Goal: Task Accomplishment & Management: Complete application form

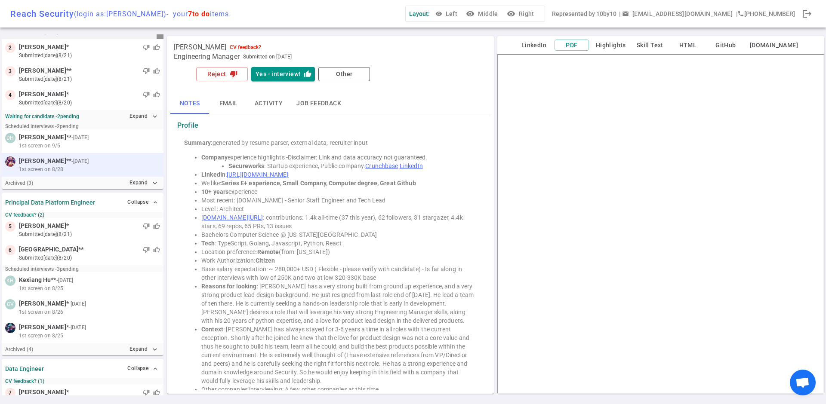
scroll to position [118, 0]
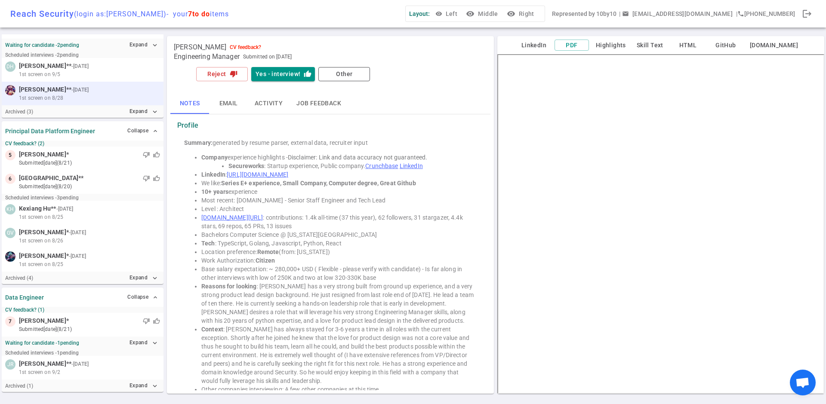
click at [37, 98] on span "1st screen on 8/28" at bounding box center [41, 98] width 44 height 8
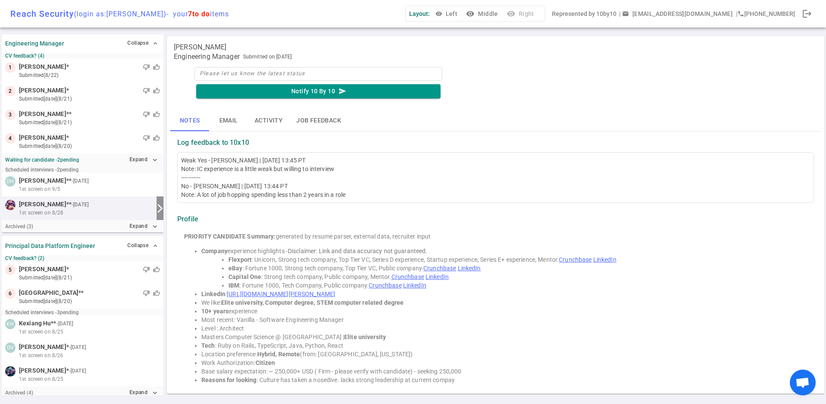
scroll to position [0, 0]
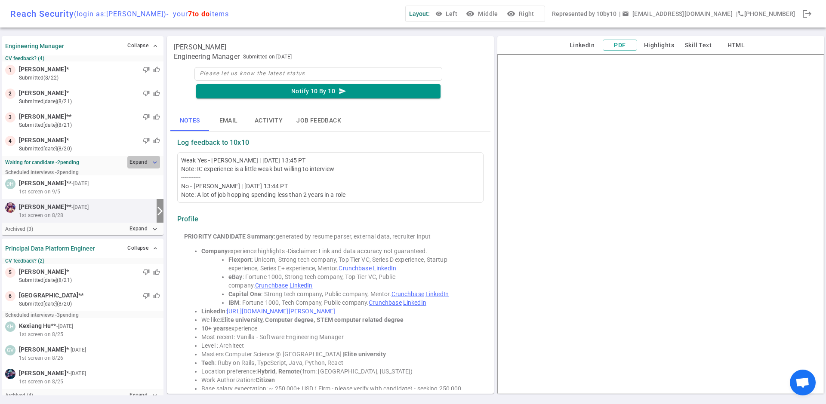
click at [141, 160] on button "Expand expand_more" at bounding box center [143, 162] width 33 height 12
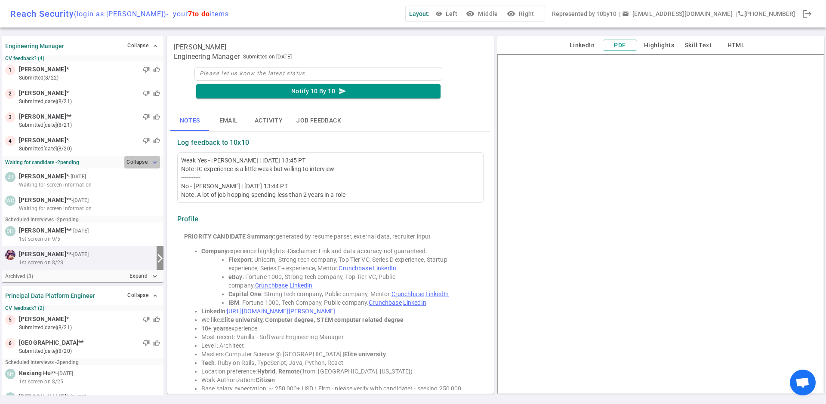
click at [142, 163] on button "Collapse expand_more" at bounding box center [142, 162] width 36 height 12
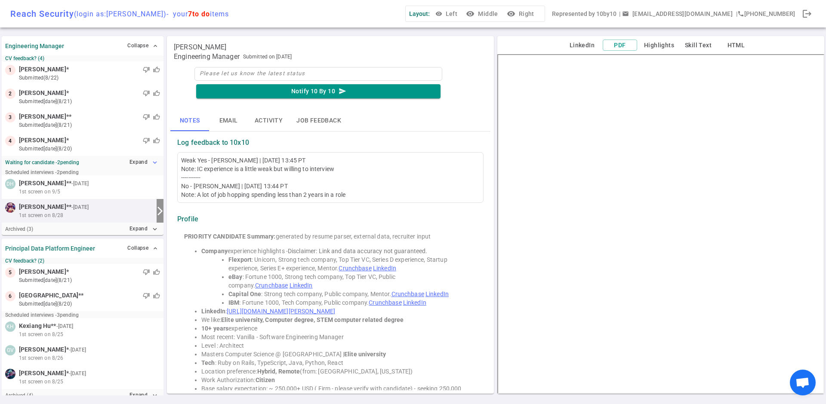
click at [155, 159] on icon "expand_more" at bounding box center [155, 163] width 8 height 8
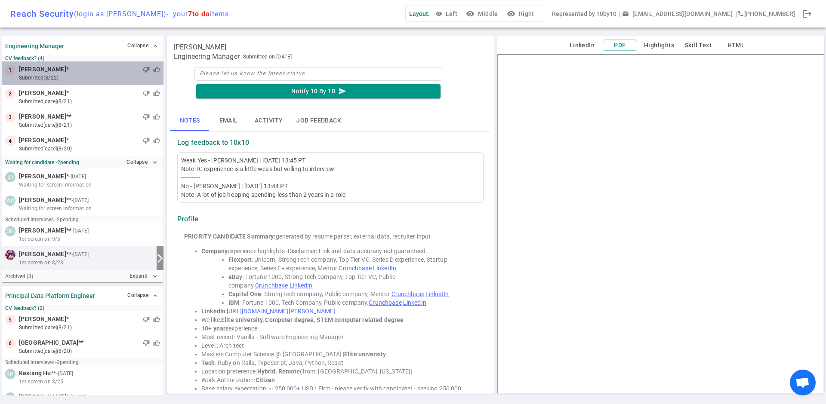
click at [98, 77] on small "submitted (8/22)" at bounding box center [89, 78] width 141 height 8
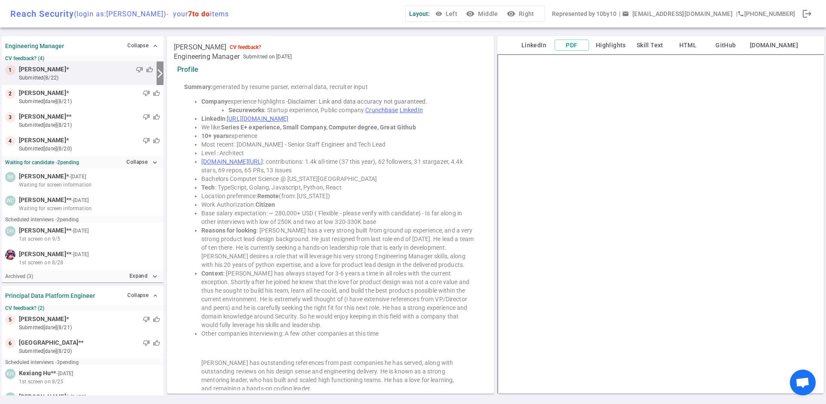
scroll to position [57, 0]
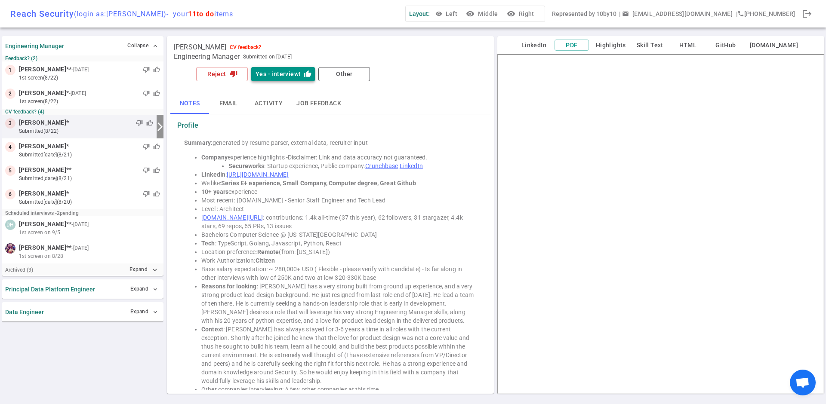
click at [274, 75] on button "Yes - interview! thumb_up" at bounding box center [283, 74] width 64 height 14
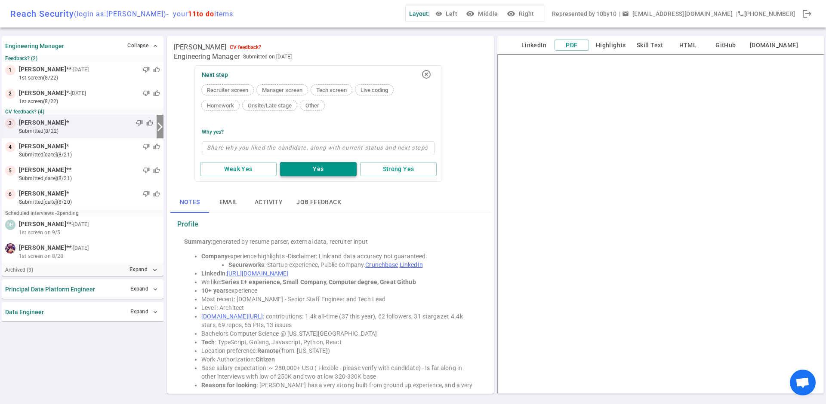
click at [303, 169] on button "Yes" at bounding box center [318, 169] width 77 height 14
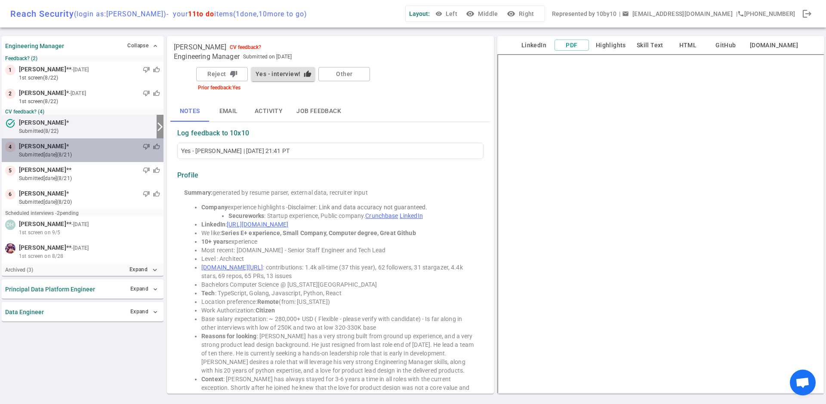
click at [62, 149] on span "[PERSON_NAME]" at bounding box center [42, 146] width 47 height 9
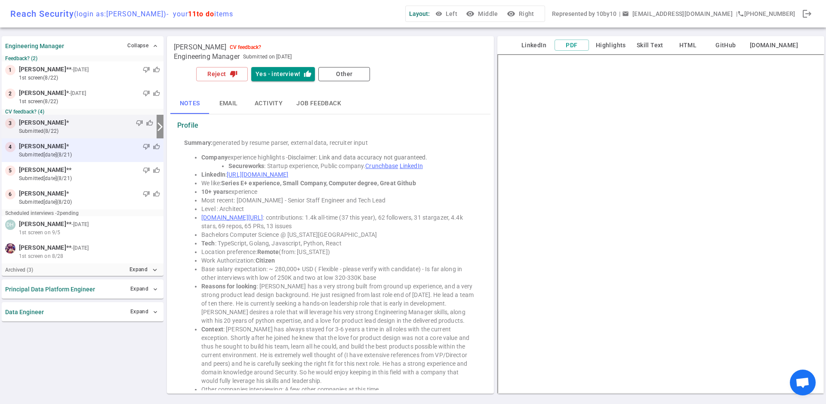
click at [92, 153] on small "submitted [DATE] (8/21)" at bounding box center [89, 155] width 141 height 8
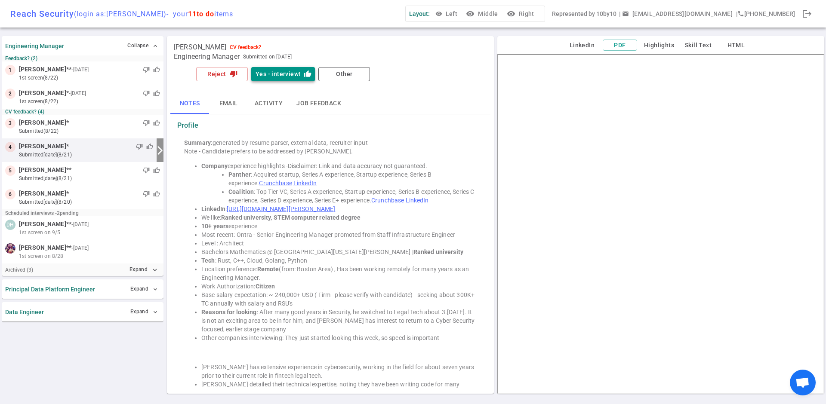
click at [286, 71] on button "Yes - interview! thumb_up" at bounding box center [283, 74] width 64 height 14
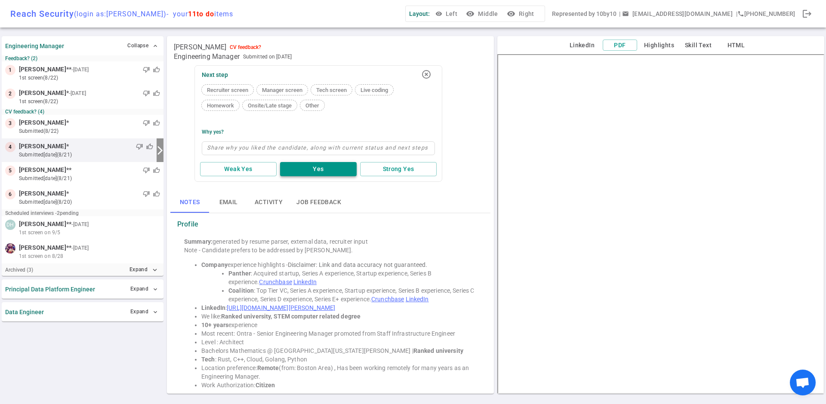
click at [301, 167] on button "Yes" at bounding box center [318, 169] width 77 height 14
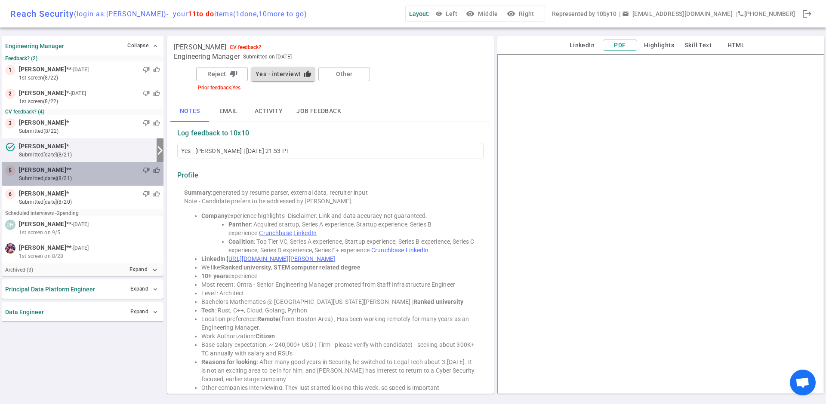
click at [57, 175] on small "submitted [DATE] (8/21)" at bounding box center [89, 179] width 141 height 8
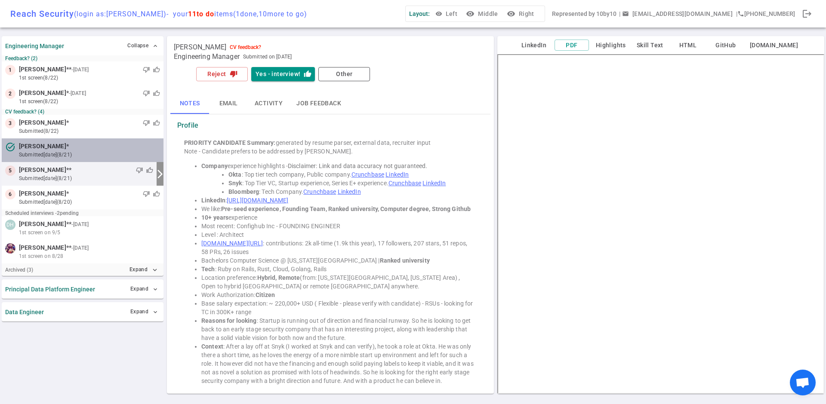
click at [85, 157] on small "submitted [DATE] (8/21)" at bounding box center [89, 155] width 141 height 8
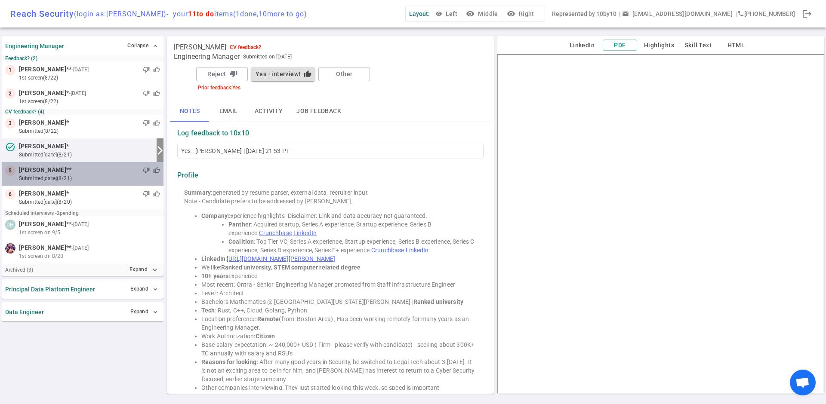
click at [71, 180] on small "submitted [DATE] (8/21)" at bounding box center [89, 179] width 141 height 8
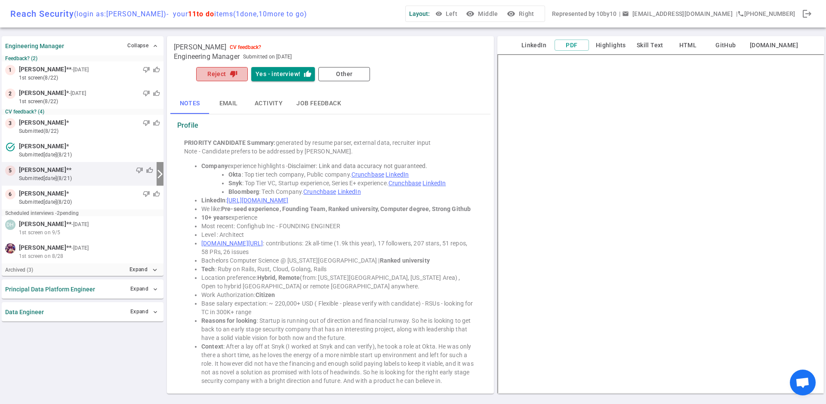
click at [217, 78] on button "Reject thumb_down" at bounding box center [222, 74] width 52 height 14
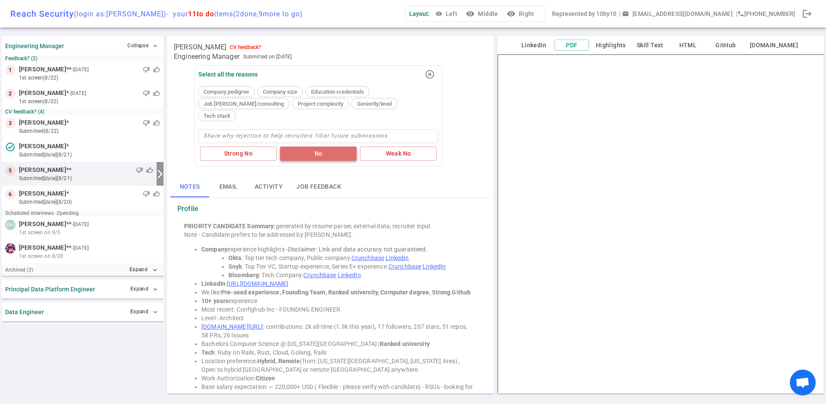
click at [314, 147] on button "No" at bounding box center [318, 154] width 77 height 14
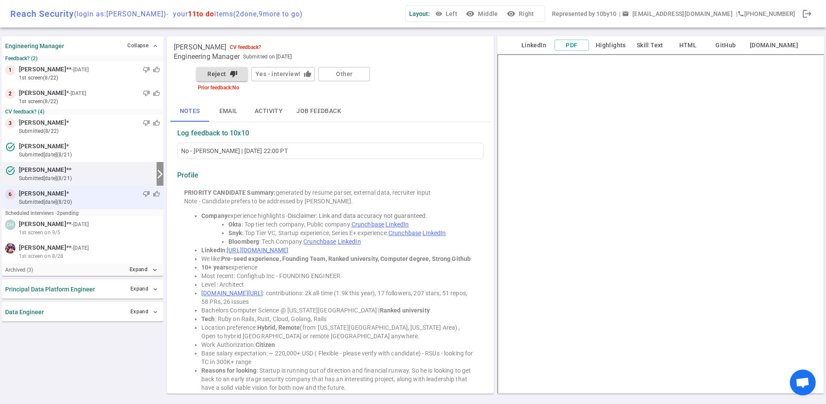
click at [69, 197] on div "thumb_down thumb_up" at bounding box center [114, 194] width 91 height 9
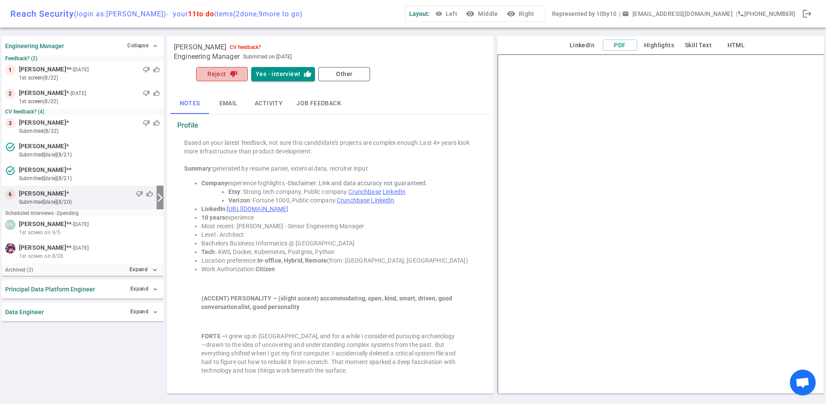
click at [216, 72] on button "Reject thumb_down" at bounding box center [222, 74] width 52 height 14
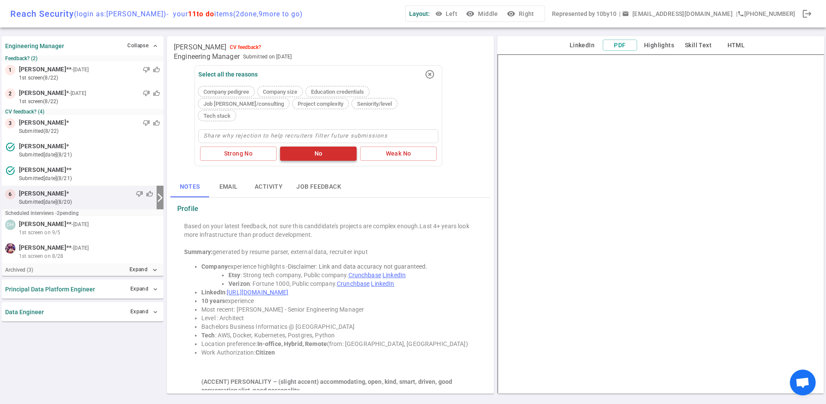
click at [297, 147] on button "No" at bounding box center [318, 154] width 77 height 14
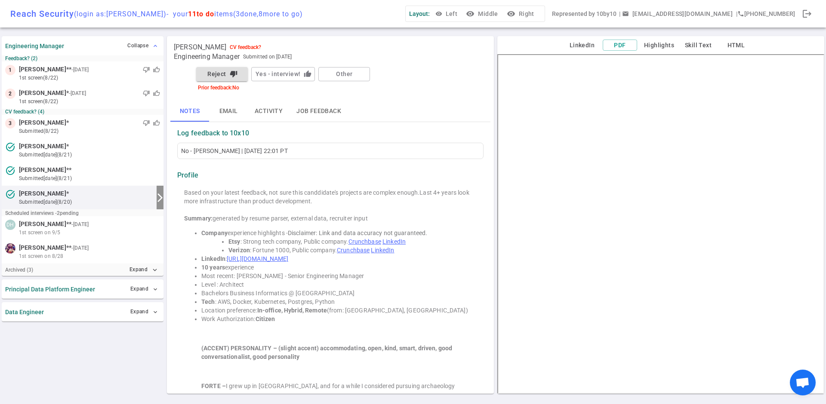
click at [147, 42] on button "Collapse expand_less" at bounding box center [142, 46] width 35 height 12
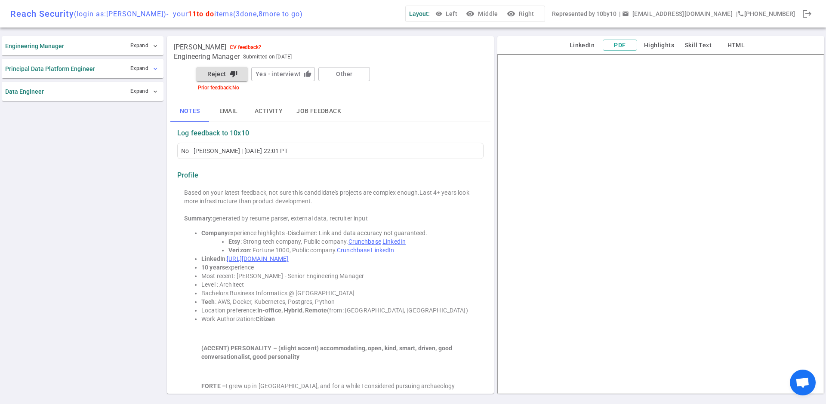
click at [150, 65] on button "Expand expand_more" at bounding box center [144, 68] width 32 height 12
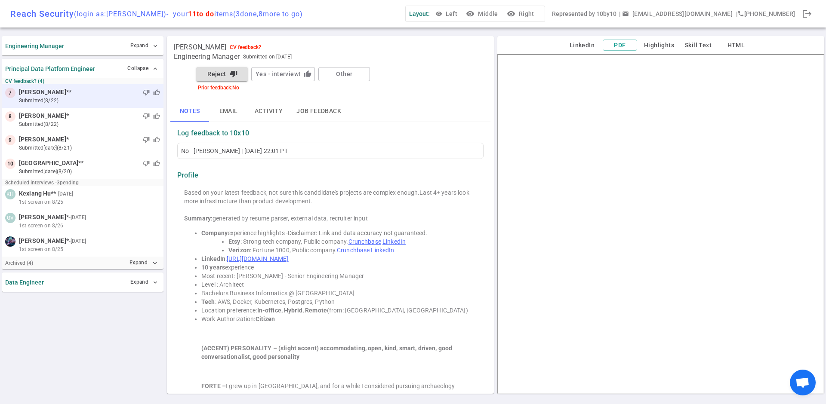
click at [77, 103] on small "submitted (8/22)" at bounding box center [89, 101] width 141 height 8
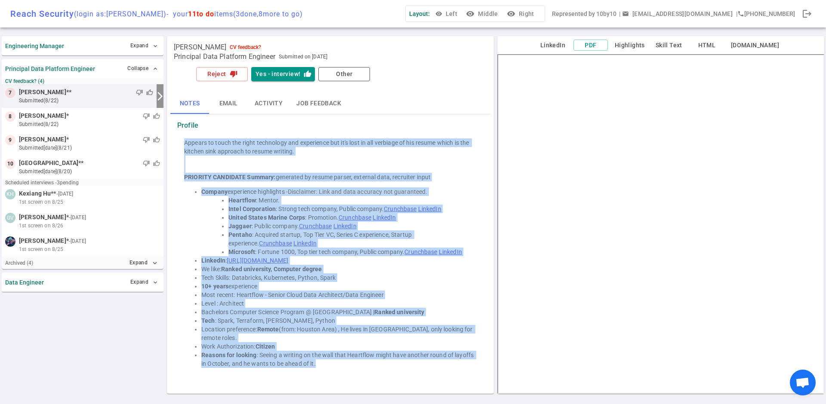
drag, startPoint x: 339, startPoint y: 371, endPoint x: 343, endPoint y: 128, distance: 243.0
click at [343, 128] on div "Profile Appears to touch the right technology and experience but it's lost in a…" at bounding box center [330, 248] width 313 height 261
click at [418, 325] on li "Location preference: Remote (from: Houston Area) , He lives in Houston, only lo…" at bounding box center [338, 333] width 275 height 17
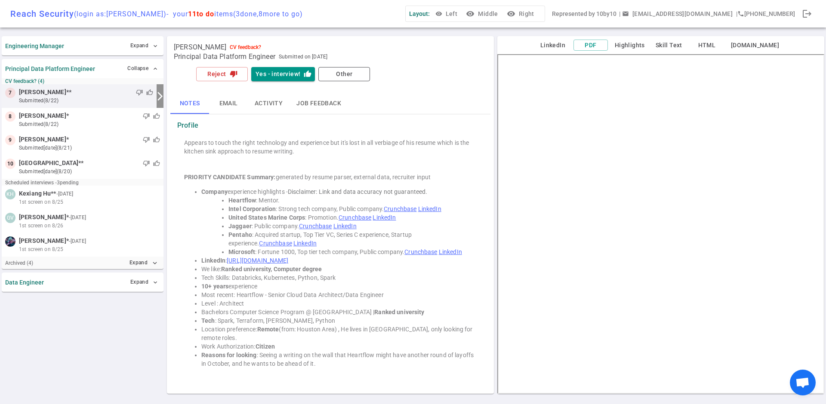
click at [391, 217] on link "LinkedIn" at bounding box center [383, 217] width 23 height 7
click at [288, 262] on link "https://www.linkedin.com/in/carlspeshock" at bounding box center [258, 260] width 62 height 7
click at [222, 70] on button "Reject thumb_down" at bounding box center [222, 74] width 52 height 14
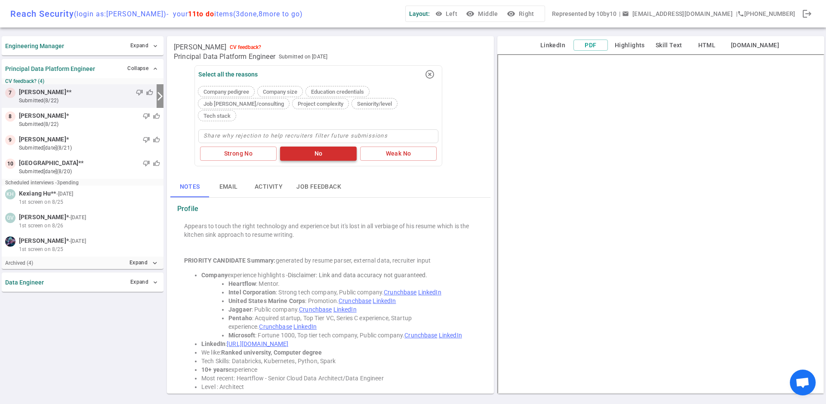
click at [303, 147] on button "No" at bounding box center [318, 154] width 77 height 14
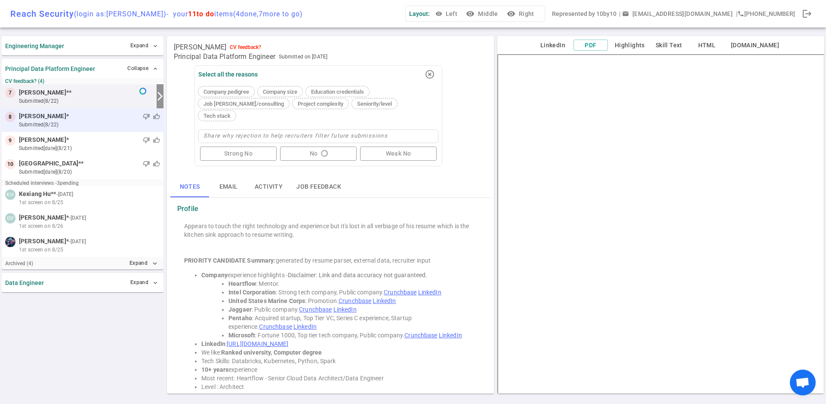
click at [92, 122] on small "submitted (8/22)" at bounding box center [89, 125] width 141 height 8
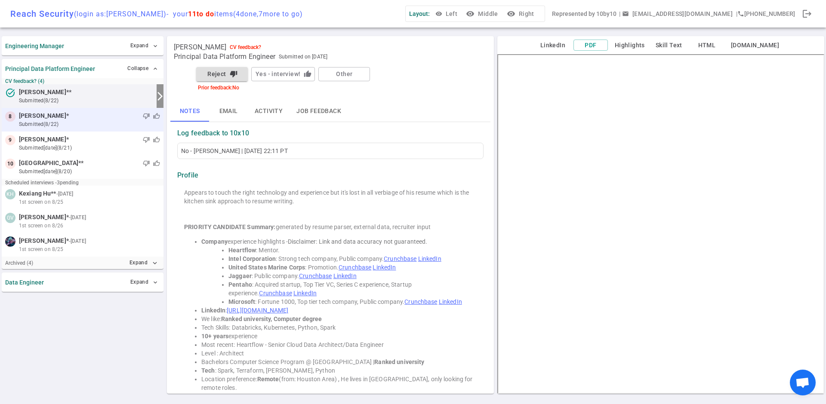
click at [50, 121] on small "submitted (8/22)" at bounding box center [89, 124] width 141 height 8
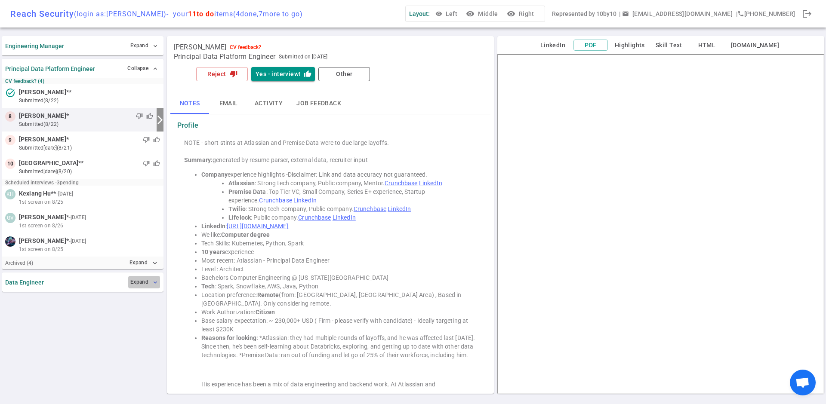
click at [140, 285] on button "Expand expand_more" at bounding box center [144, 282] width 32 height 12
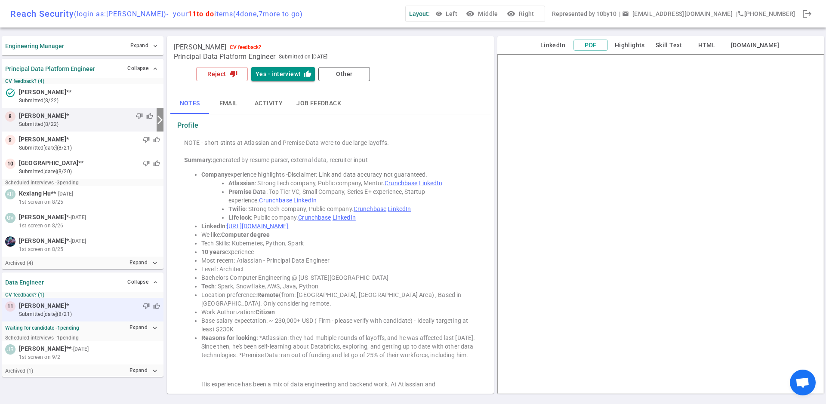
click at [89, 305] on div "thumb_down thumb_up" at bounding box center [114, 306] width 91 height 9
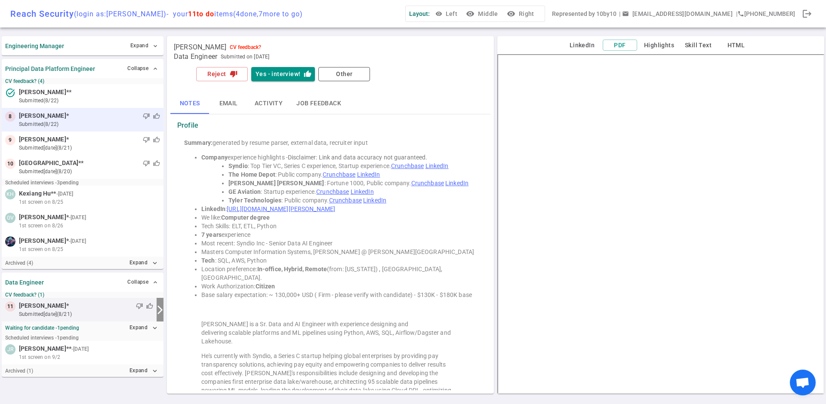
click at [75, 125] on small "submitted (8/22)" at bounding box center [89, 124] width 141 height 8
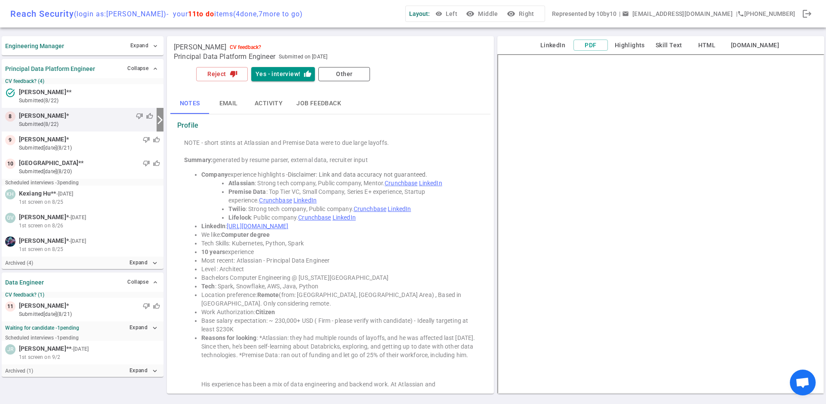
click at [326, 288] on li "Tech : Spark, Snowflake, AWS, Java, Python" at bounding box center [338, 286] width 275 height 9
click at [288, 225] on link "https://linkedin.com/in/michaelmnnguyen" at bounding box center [258, 226] width 62 height 7
click at [222, 74] on button "Reject thumb_down" at bounding box center [222, 74] width 52 height 14
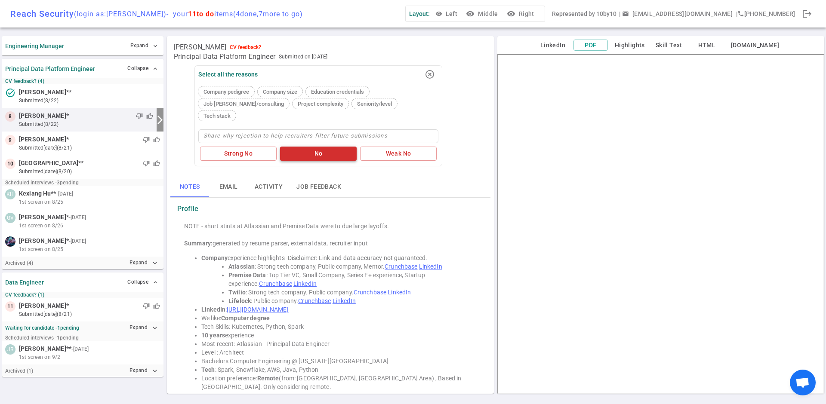
click at [313, 147] on button "No" at bounding box center [318, 154] width 77 height 14
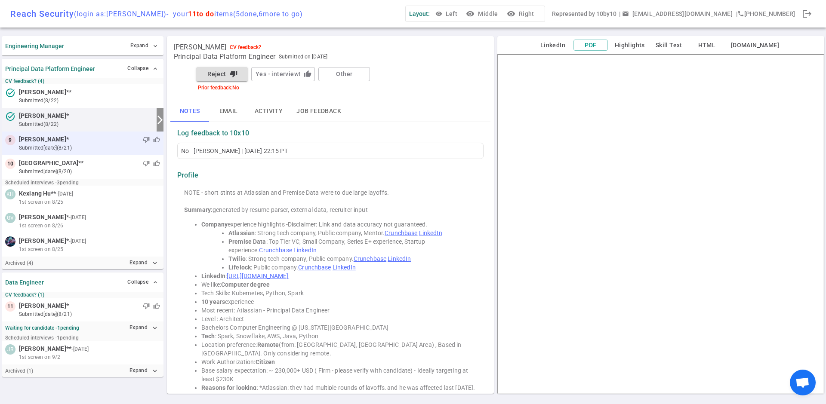
click at [90, 143] on div "thumb_down thumb_up" at bounding box center [114, 139] width 91 height 9
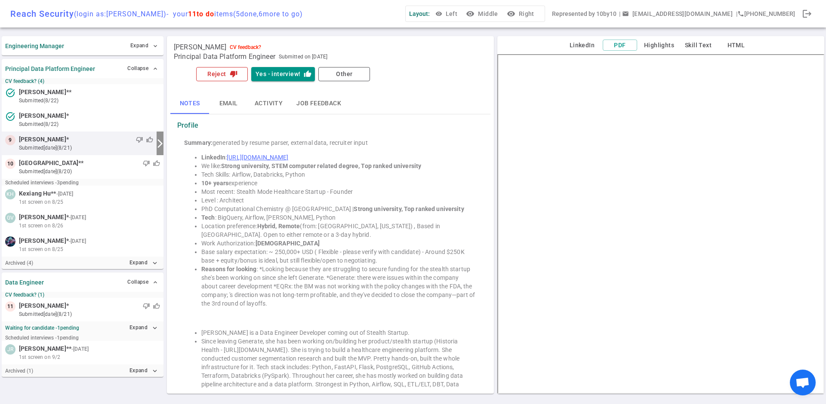
click at [230, 77] on icon "thumb_down" at bounding box center [234, 74] width 8 height 8
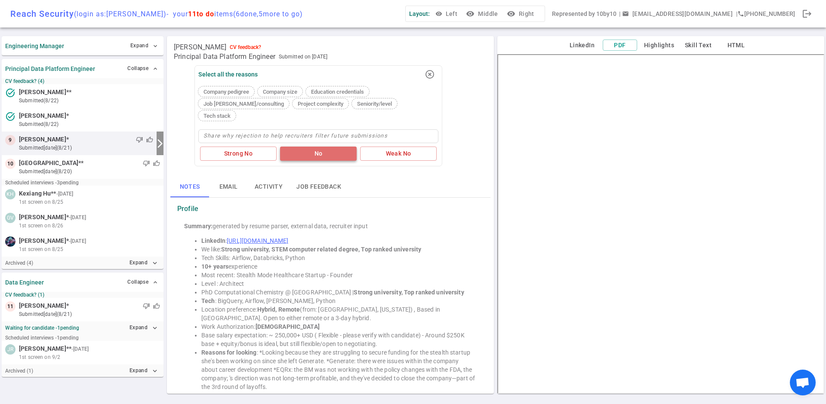
click at [311, 147] on button "No" at bounding box center [318, 154] width 77 height 14
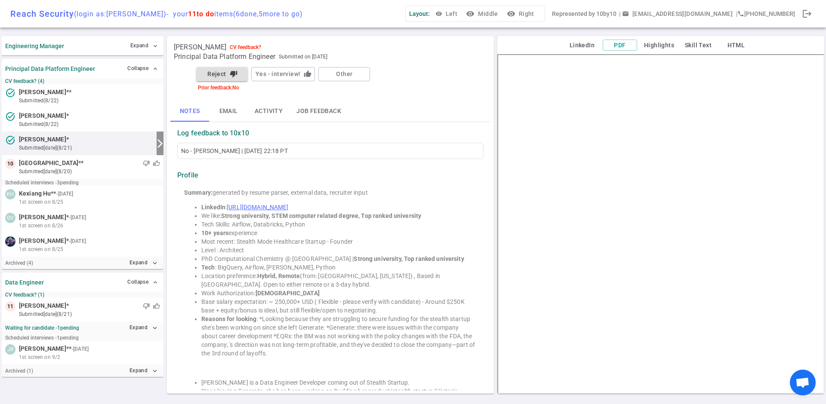
click at [310, 158] on div "No - Brian Rackle | 2025/08/22, 22:18 PT" at bounding box center [330, 151] width 306 height 16
click at [307, 199] on div "Summary: generated by resume parser, external data, recruiter input LinkedIn : …" at bounding box center [330, 354] width 306 height 338
click at [307, 200] on div "Summary: generated by resume parser, external data, recruiter input LinkedIn : …" at bounding box center [330, 354] width 306 height 338
click at [288, 205] on link "https://www.linkedin.com/in/linachen2012" at bounding box center [258, 207] width 62 height 7
click at [84, 166] on div "thumb_down thumb_up" at bounding box center [122, 163] width 77 height 9
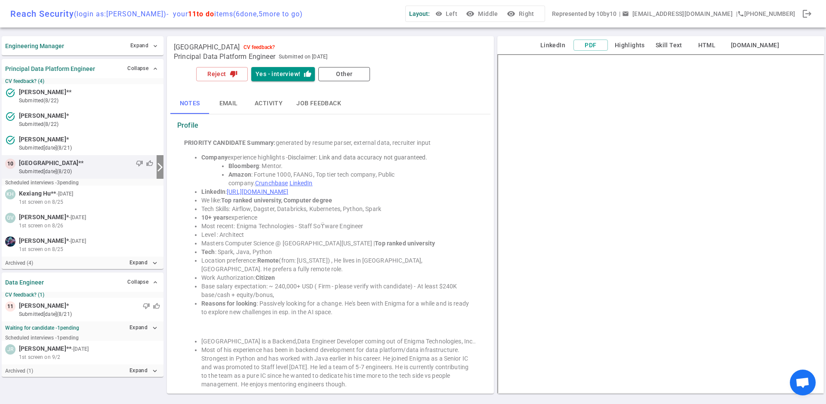
click at [288, 192] on link "https://www.linkedin.com/in/jadenpark" at bounding box center [258, 191] width 62 height 7
click at [283, 72] on button "Yes - interview! thumb_up" at bounding box center [283, 74] width 64 height 14
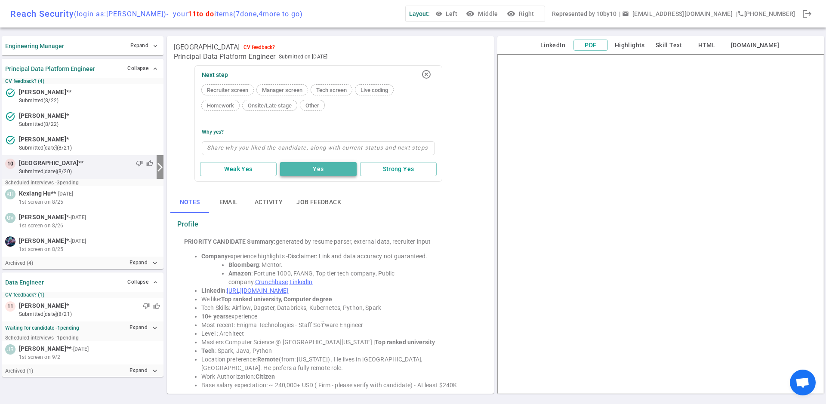
click at [314, 169] on button "Yes" at bounding box center [318, 169] width 77 height 14
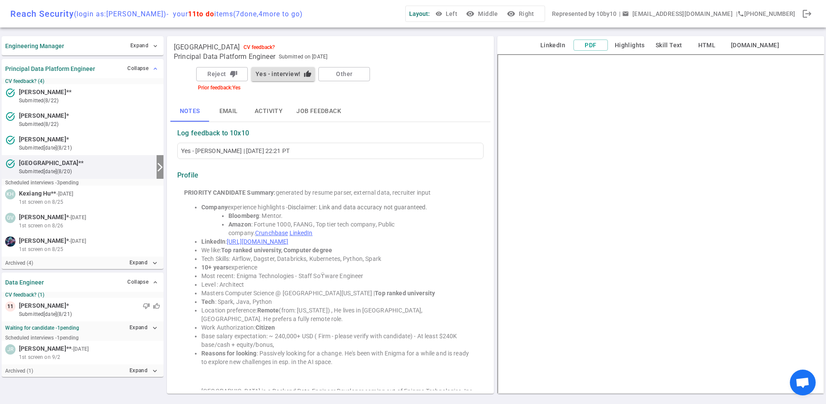
click at [160, 71] on button "Collapse expand_less" at bounding box center [142, 68] width 35 height 12
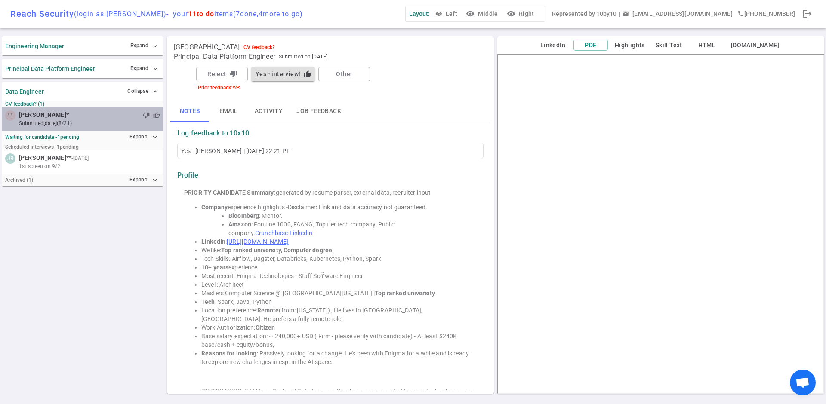
click at [39, 118] on span "[PERSON_NAME]" at bounding box center [42, 115] width 47 height 9
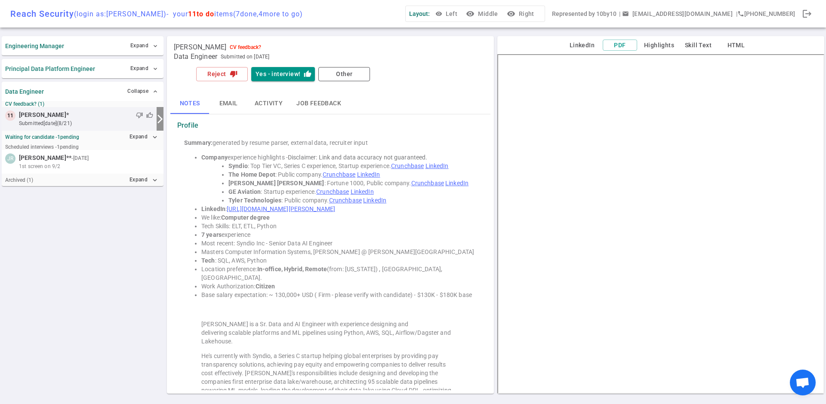
click at [312, 208] on link "https://www.linkedin.com/in/seth-yeboah-88b862179" at bounding box center [281, 209] width 108 height 7
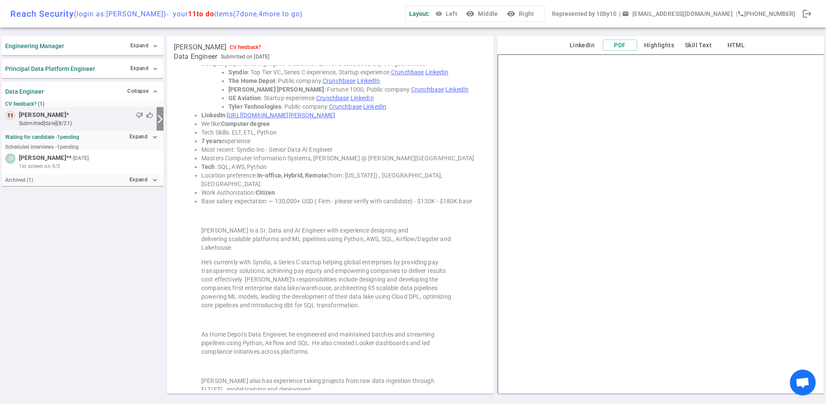
scroll to position [98, 0]
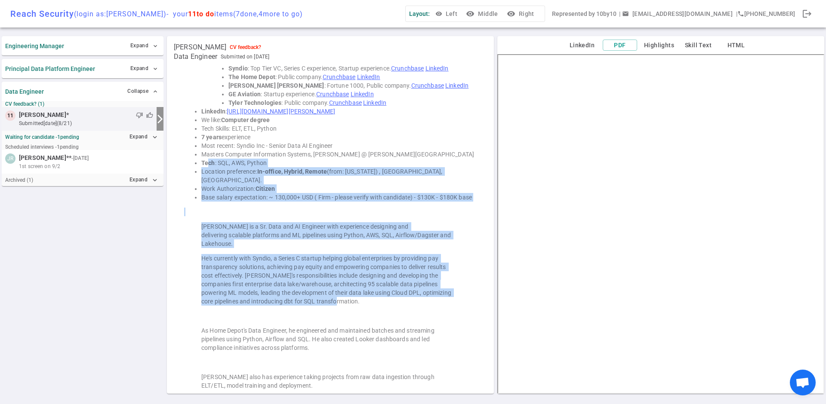
drag, startPoint x: 312, startPoint y: 283, endPoint x: 209, endPoint y: 163, distance: 157.1
click at [209, 163] on div "Summary: generated by resume parser, external data, recruiter input Company exp…" at bounding box center [330, 218] width 306 height 362
click at [288, 278] on blockquote "He's currently with Syndio, a Series C startup helping global enterprises by pr…" at bounding box center [330, 280] width 258 height 52
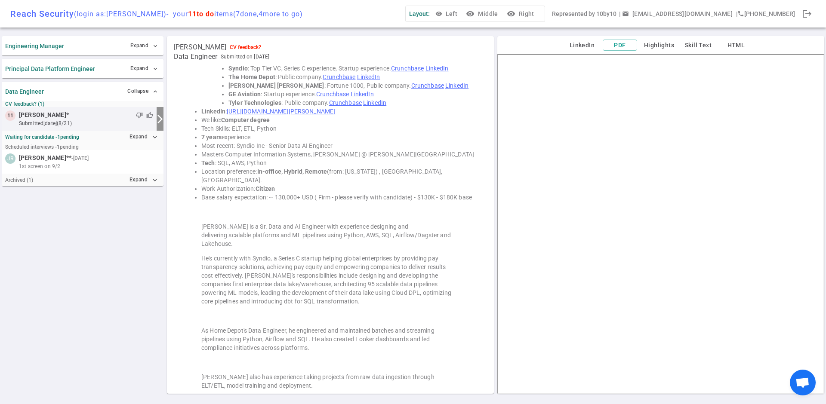
scroll to position [0, 0]
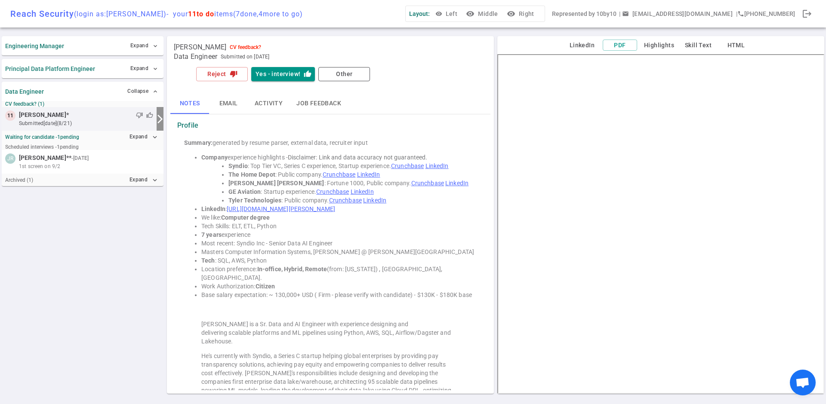
click at [371, 359] on blockquote "He's currently with Syndio, a Series C startup helping global enterprises by pr…" at bounding box center [330, 378] width 258 height 52
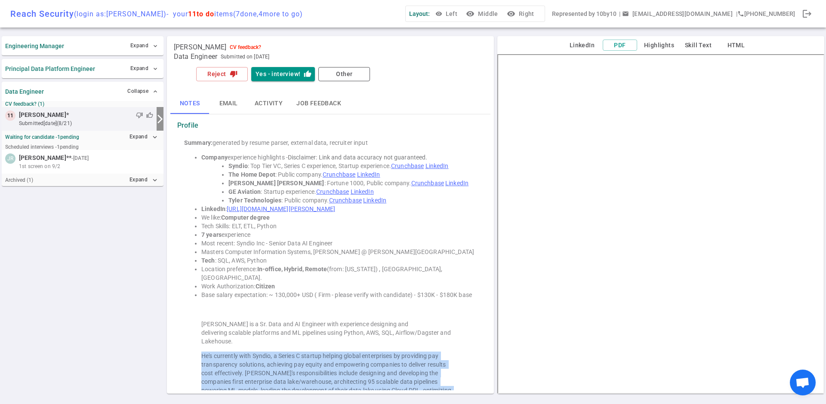
click at [371, 359] on blockquote "He's currently with Syndio, a Series C startup helping global enterprises by pr…" at bounding box center [330, 378] width 258 height 52
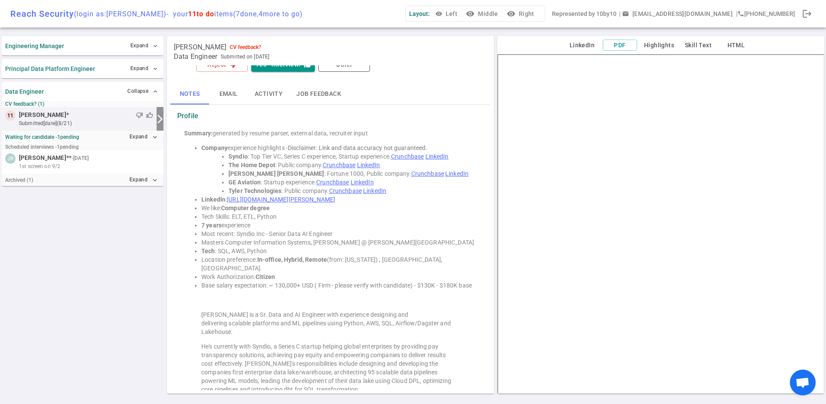
scroll to position [16, 0]
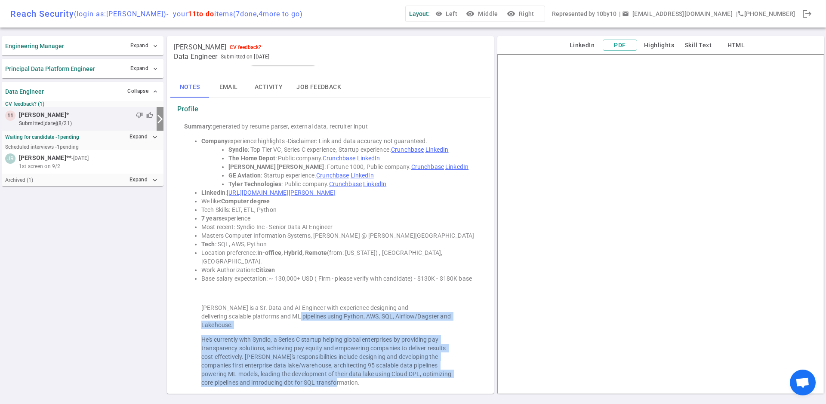
drag, startPoint x: 321, startPoint y: 365, endPoint x: 243, endPoint y: 307, distance: 97.7
click at [243, 307] on div "Summary: generated by resume parser, external data, recruiter input Company exp…" at bounding box center [330, 300] width 306 height 362
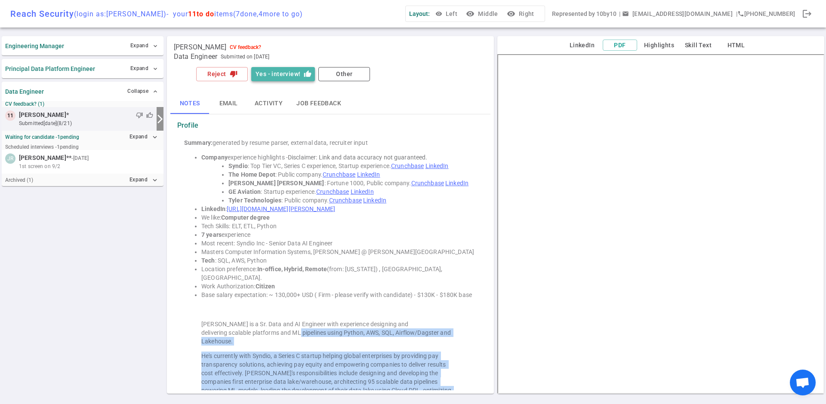
click at [292, 77] on button "Yes - interview! thumb_up" at bounding box center [283, 74] width 64 height 14
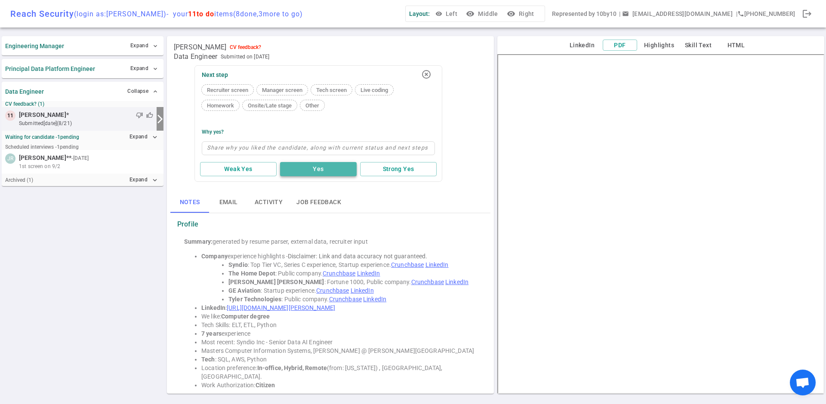
click at [330, 171] on button "Yes" at bounding box center [318, 169] width 77 height 14
